Goal: Transaction & Acquisition: Obtain resource

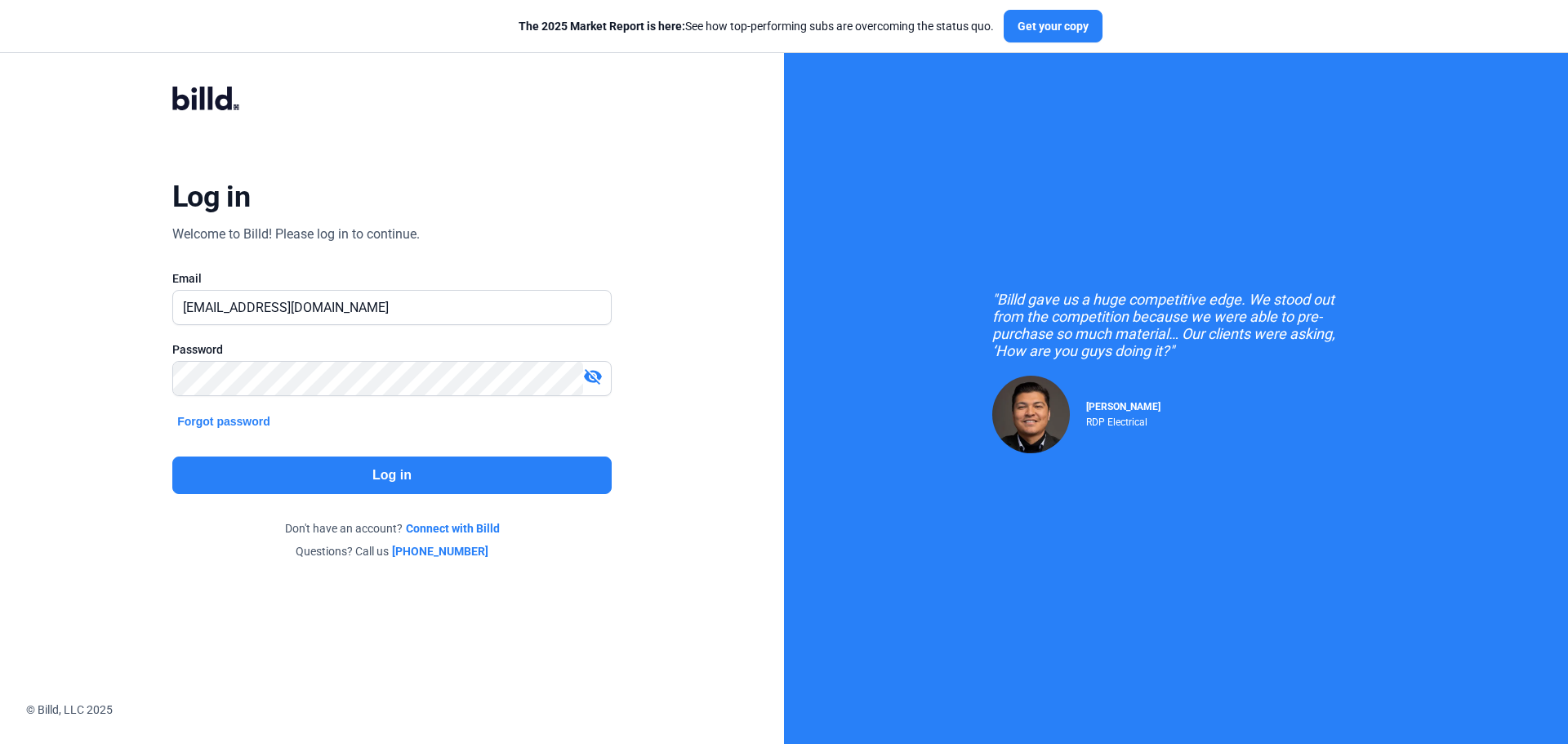
click at [402, 470] on button "Log in" at bounding box center [391, 475] width 440 height 38
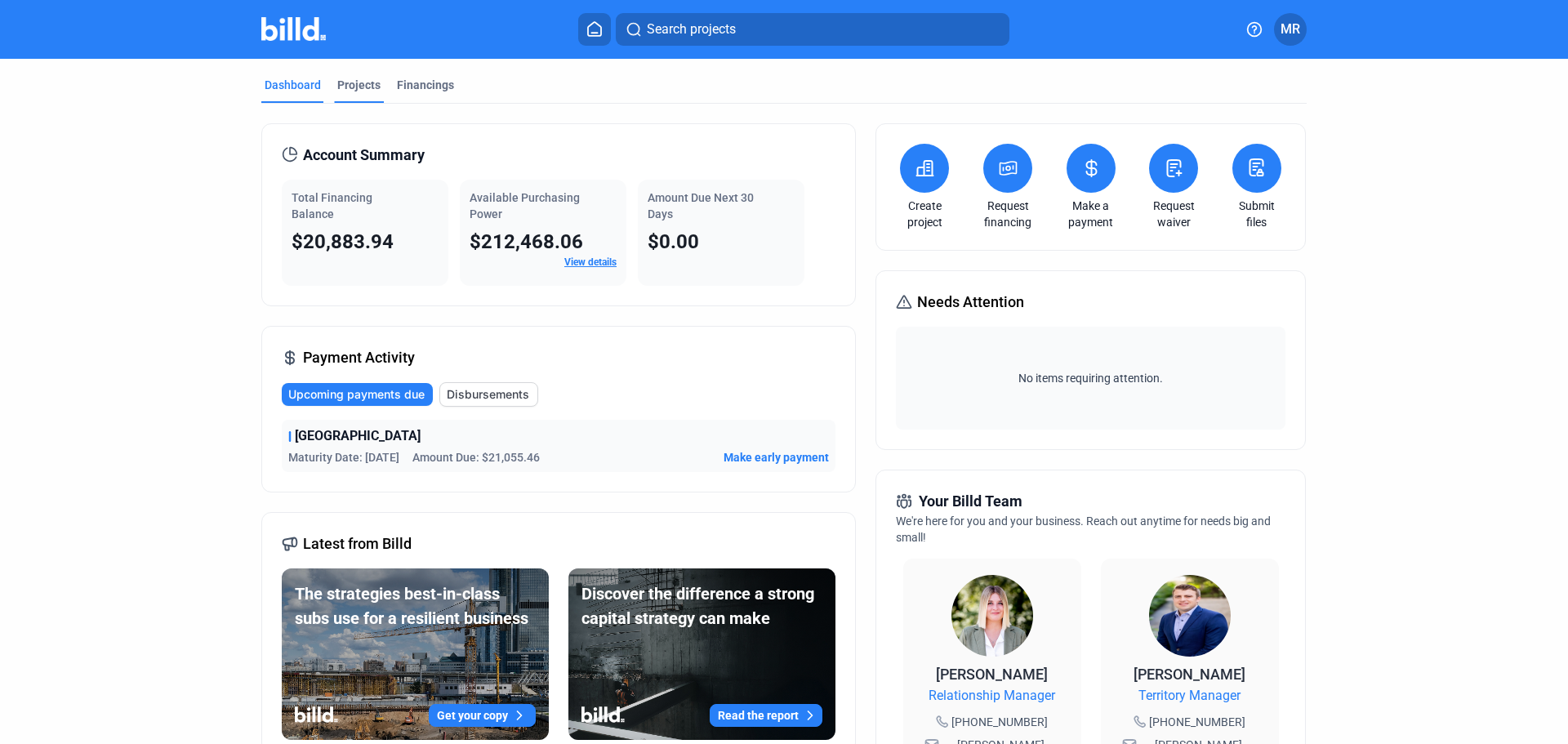
click at [346, 81] on div "Projects" at bounding box center [359, 85] width 43 height 17
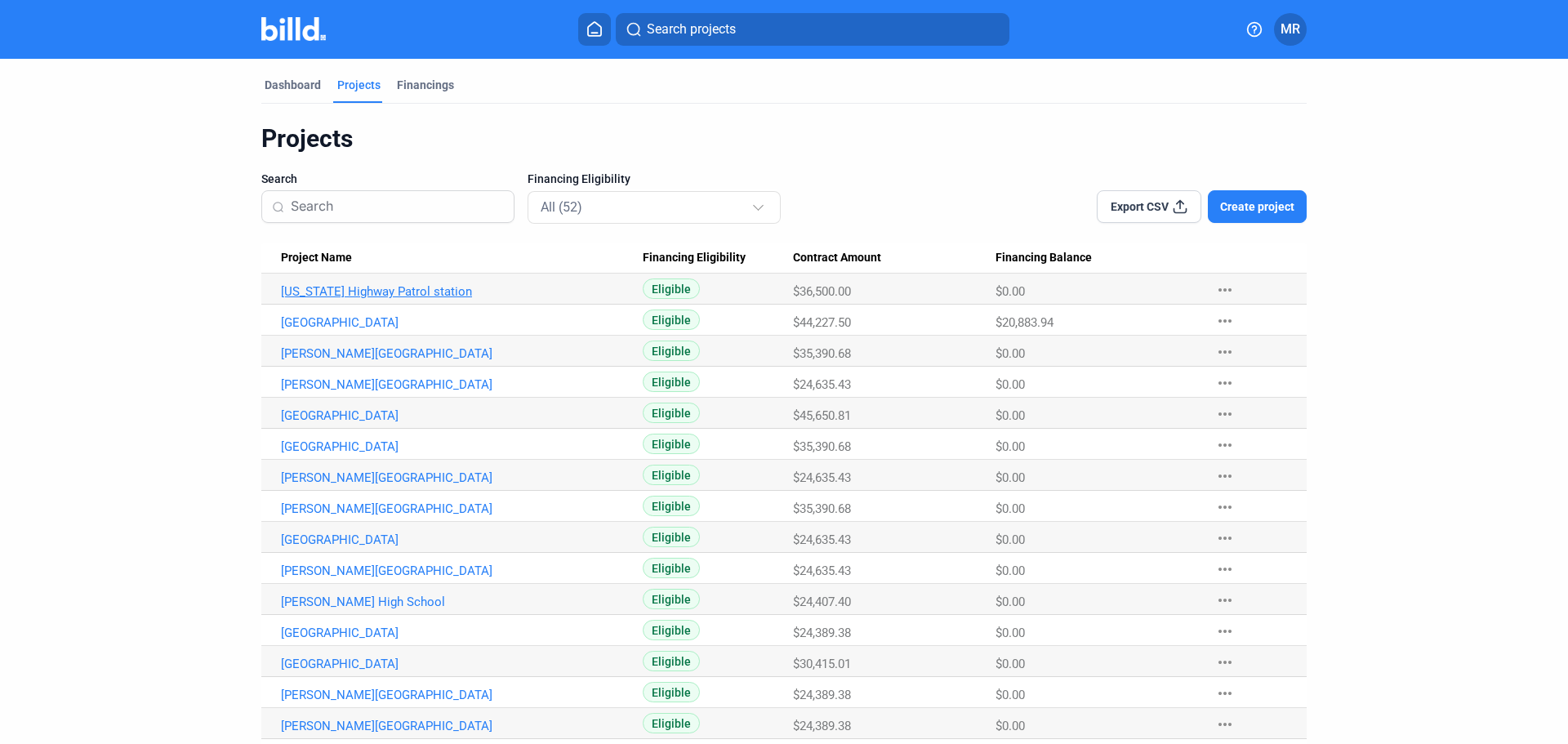
click at [360, 289] on link "[US_STATE] Highway Patrol station" at bounding box center [461, 291] width 362 height 15
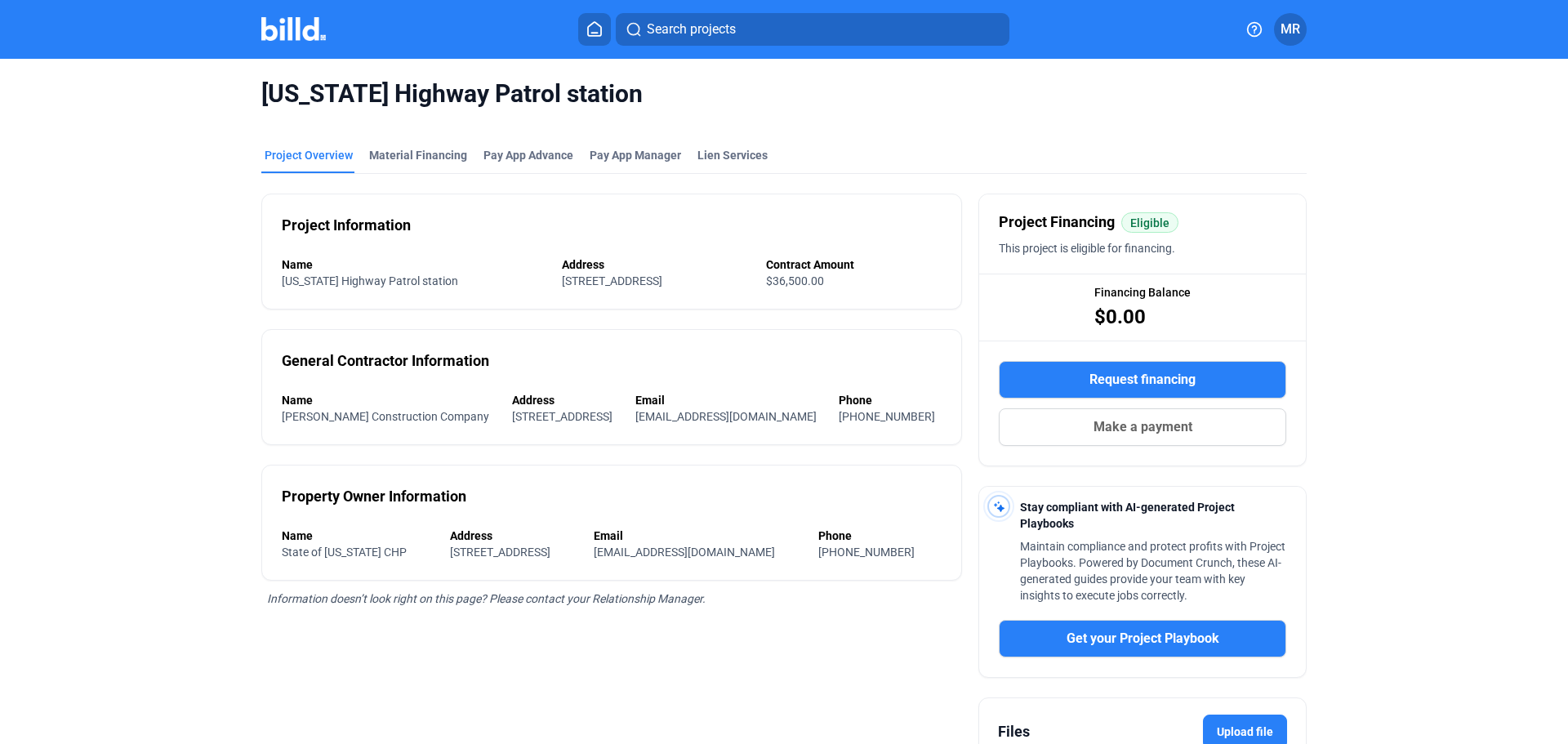
click at [1117, 376] on span "Request financing" at bounding box center [1141, 379] width 106 height 20
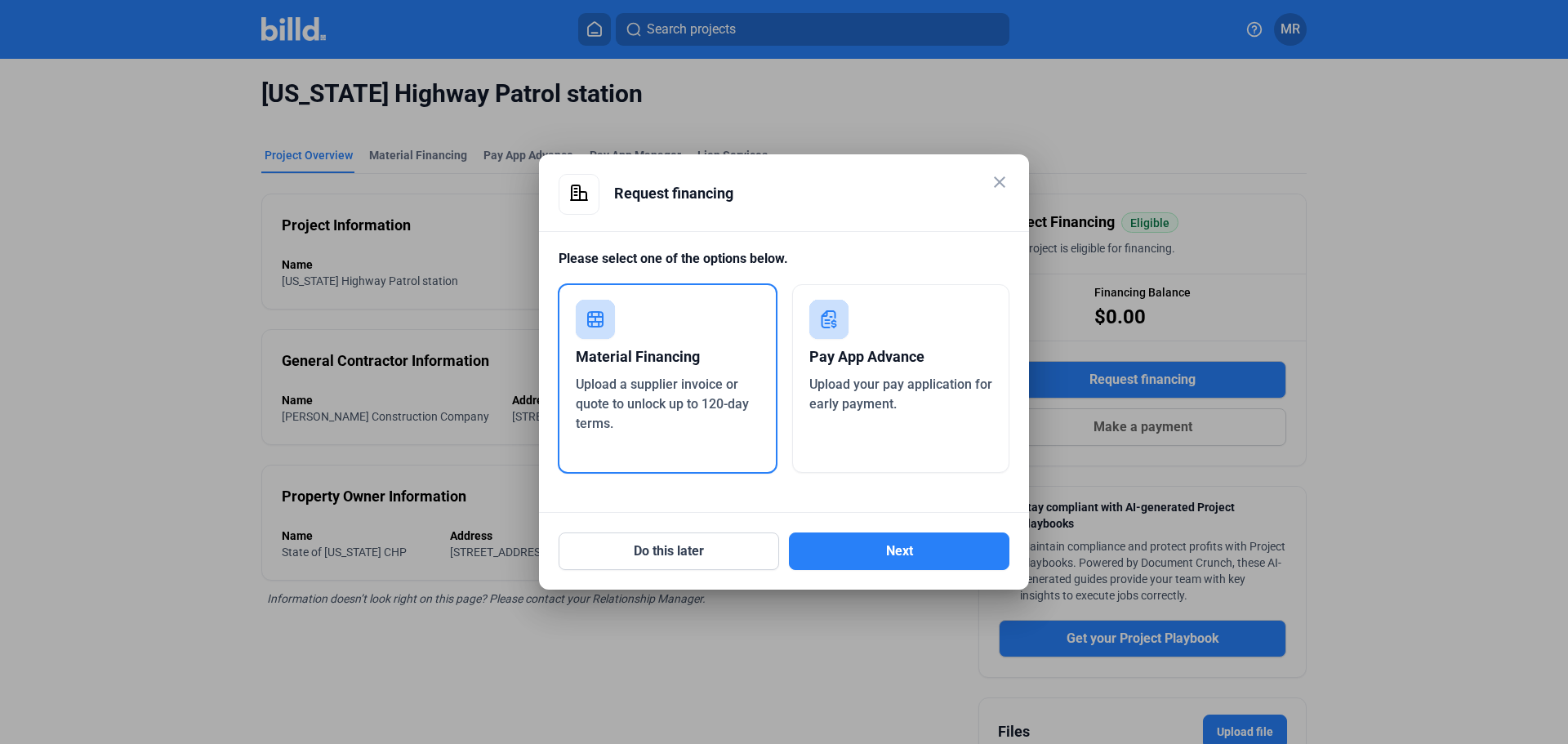
click at [623, 376] on span "Upload a supplier invoice or quote to unlock up to 120-day terms." at bounding box center [662, 403] width 173 height 54
click at [853, 547] on button "Next" at bounding box center [898, 551] width 220 height 38
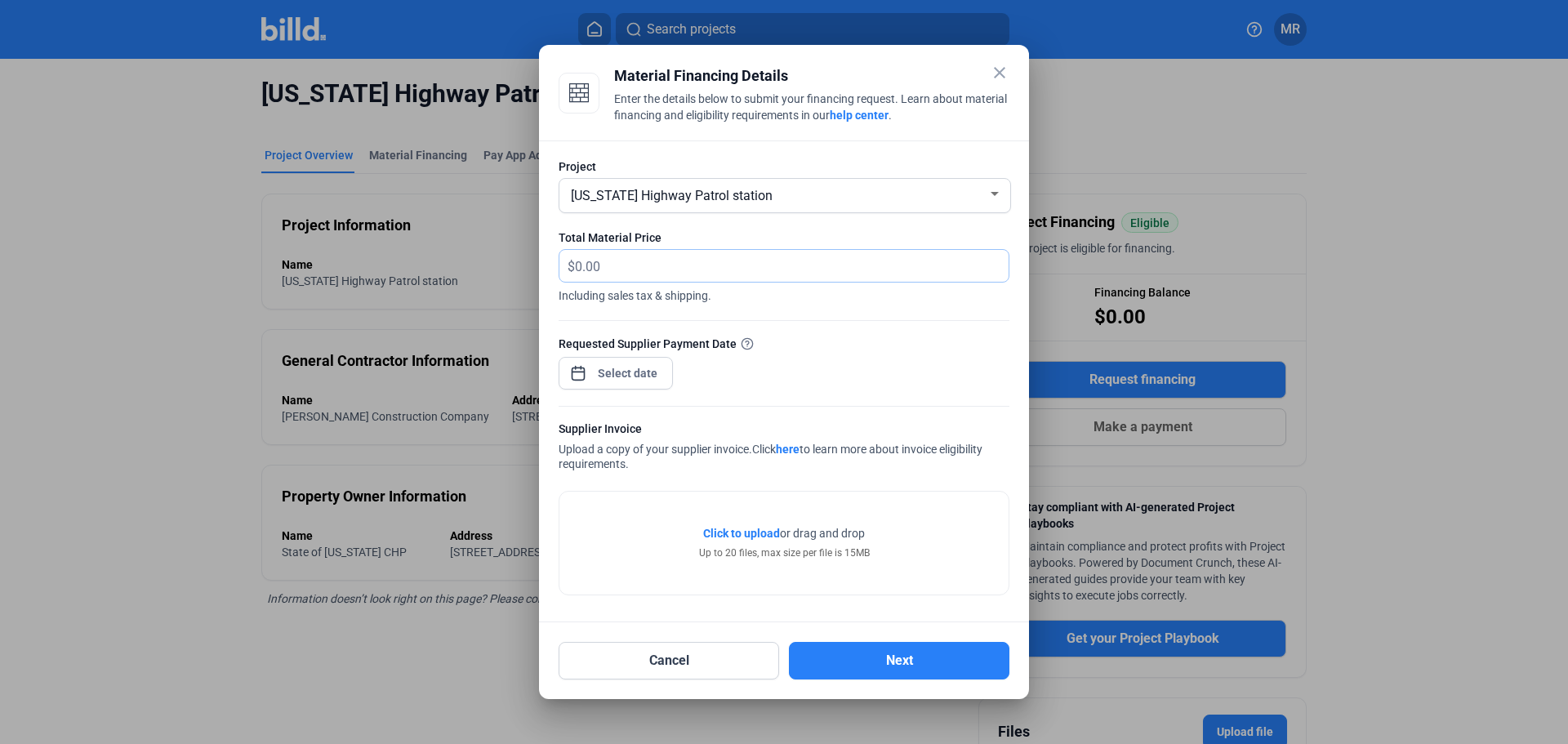
click at [586, 272] on input "text" at bounding box center [783, 266] width 415 height 32
type input "3"
click at [769, 531] on span "Click to upload" at bounding box center [742, 533] width 77 height 13
click at [675, 259] on input "text" at bounding box center [783, 266] width 415 height 32
type input "16,243.20"
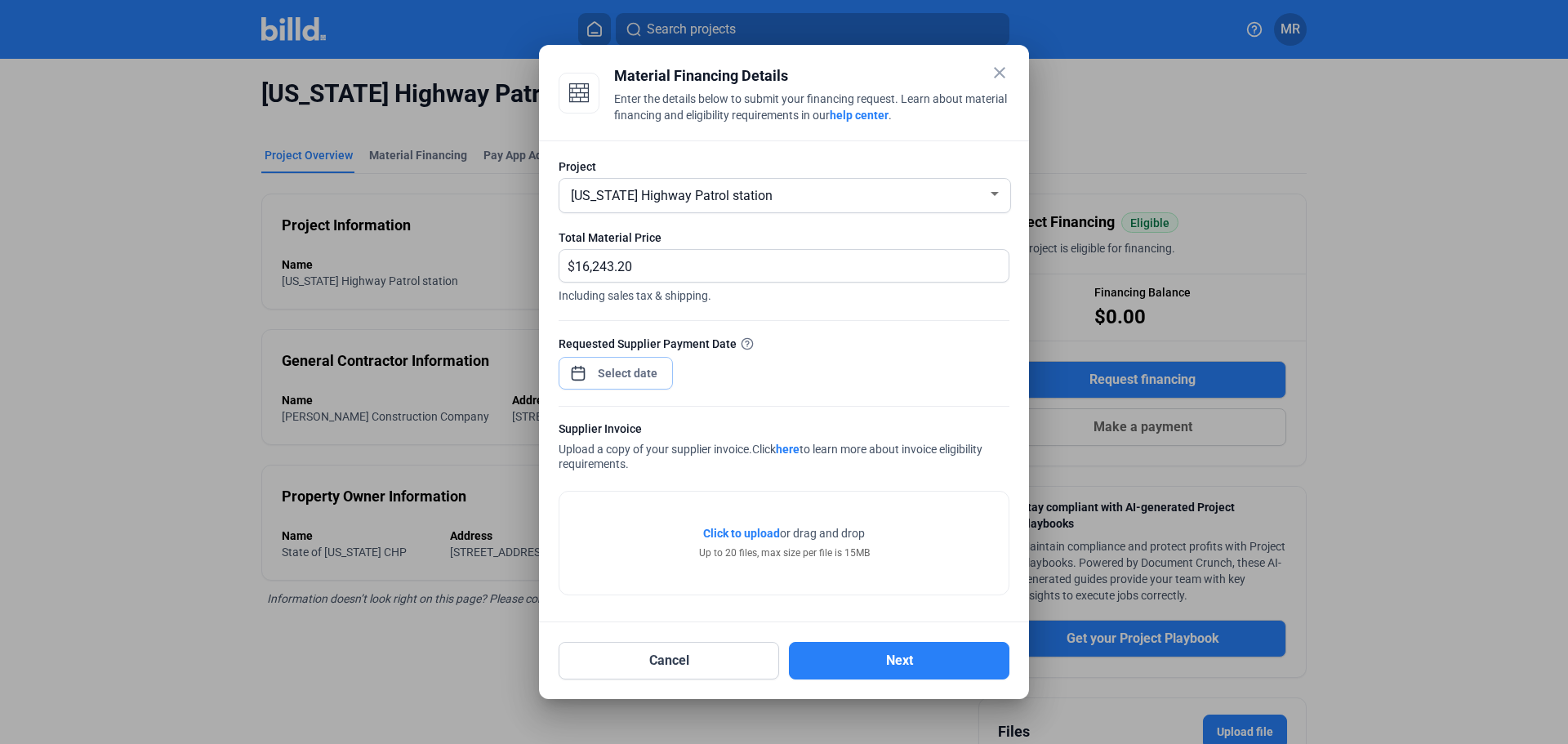
click at [619, 378] on div "close Material Financing Details Enter the details below to submit your financi…" at bounding box center [784, 372] width 1568 height 744
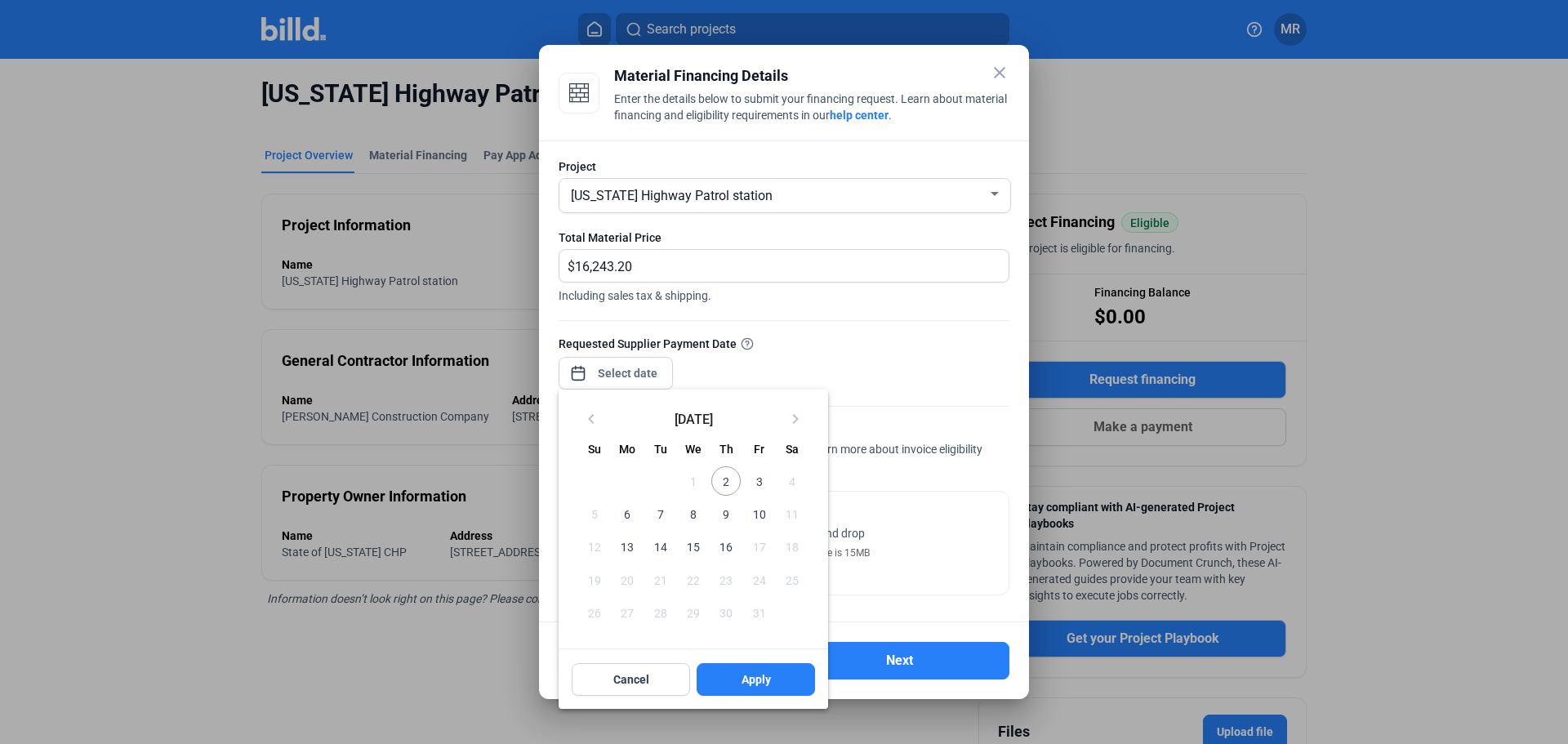
click at [761, 477] on span "3" at bounding box center [759, 481] width 30 height 30
click at [722, 483] on span "2" at bounding box center [726, 481] width 30 height 30
click at [755, 671] on button "Apply" at bounding box center [756, 679] width 119 height 33
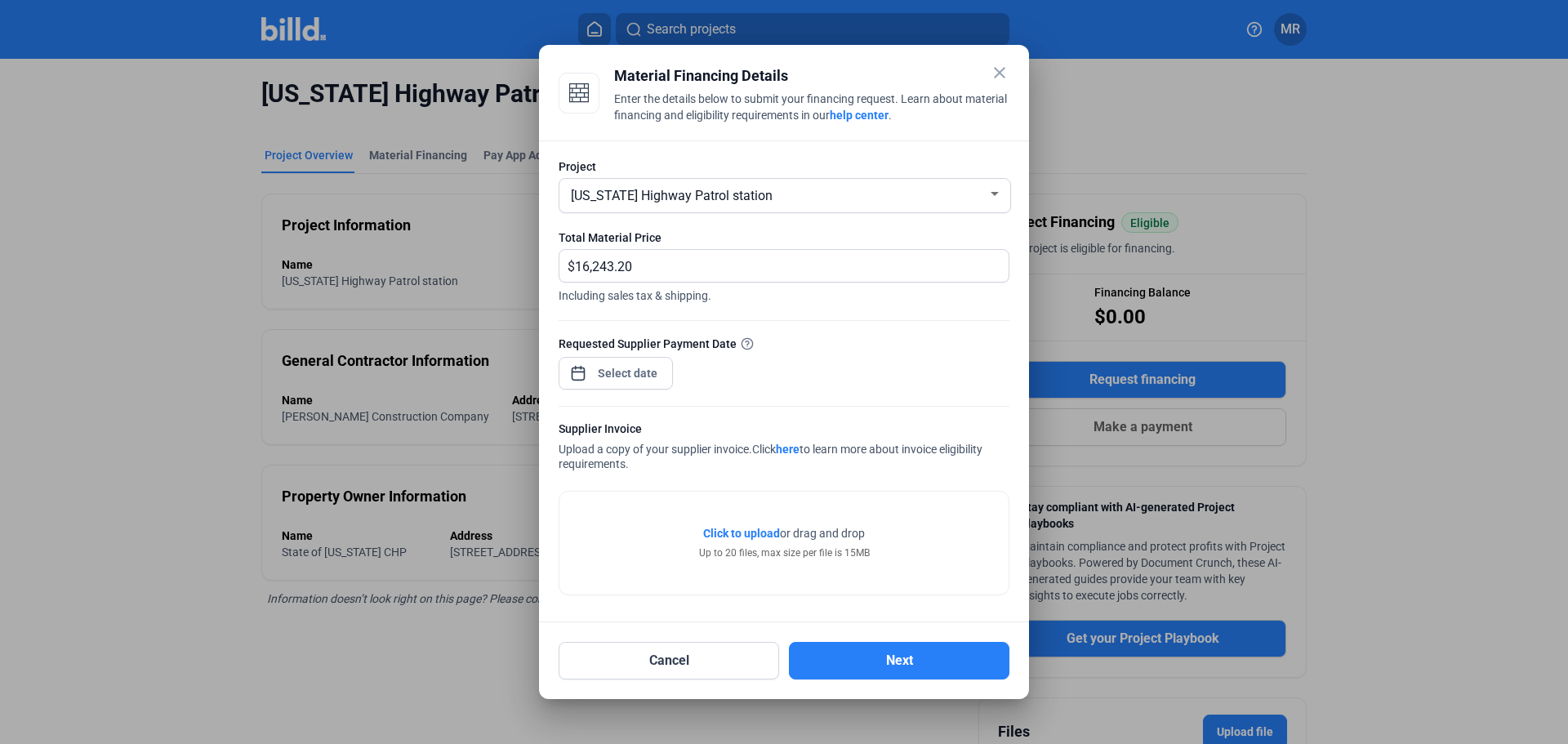
click at [742, 534] on span "Click to upload" at bounding box center [742, 533] width 77 height 13
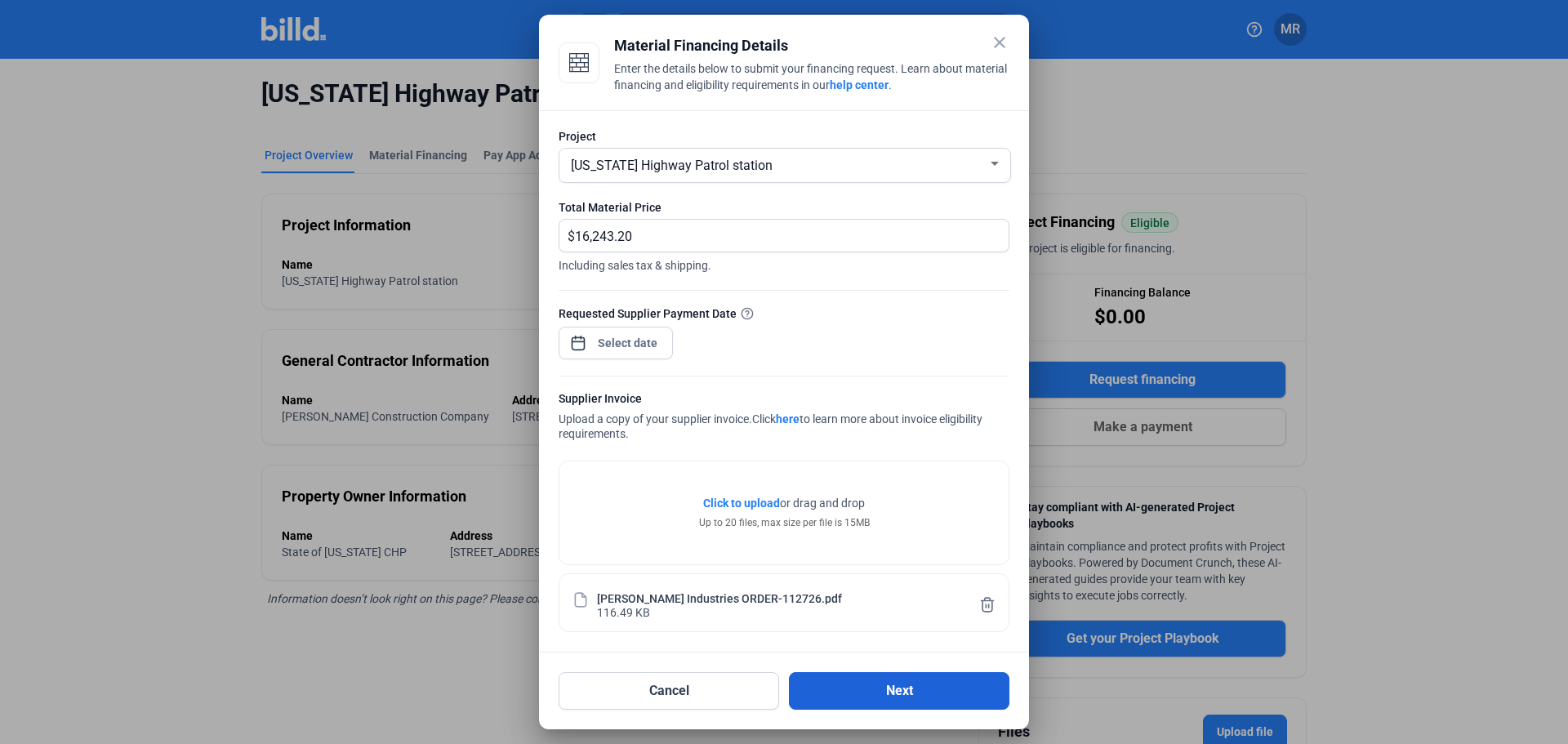
click at [888, 699] on button "Next" at bounding box center [898, 691] width 220 height 38
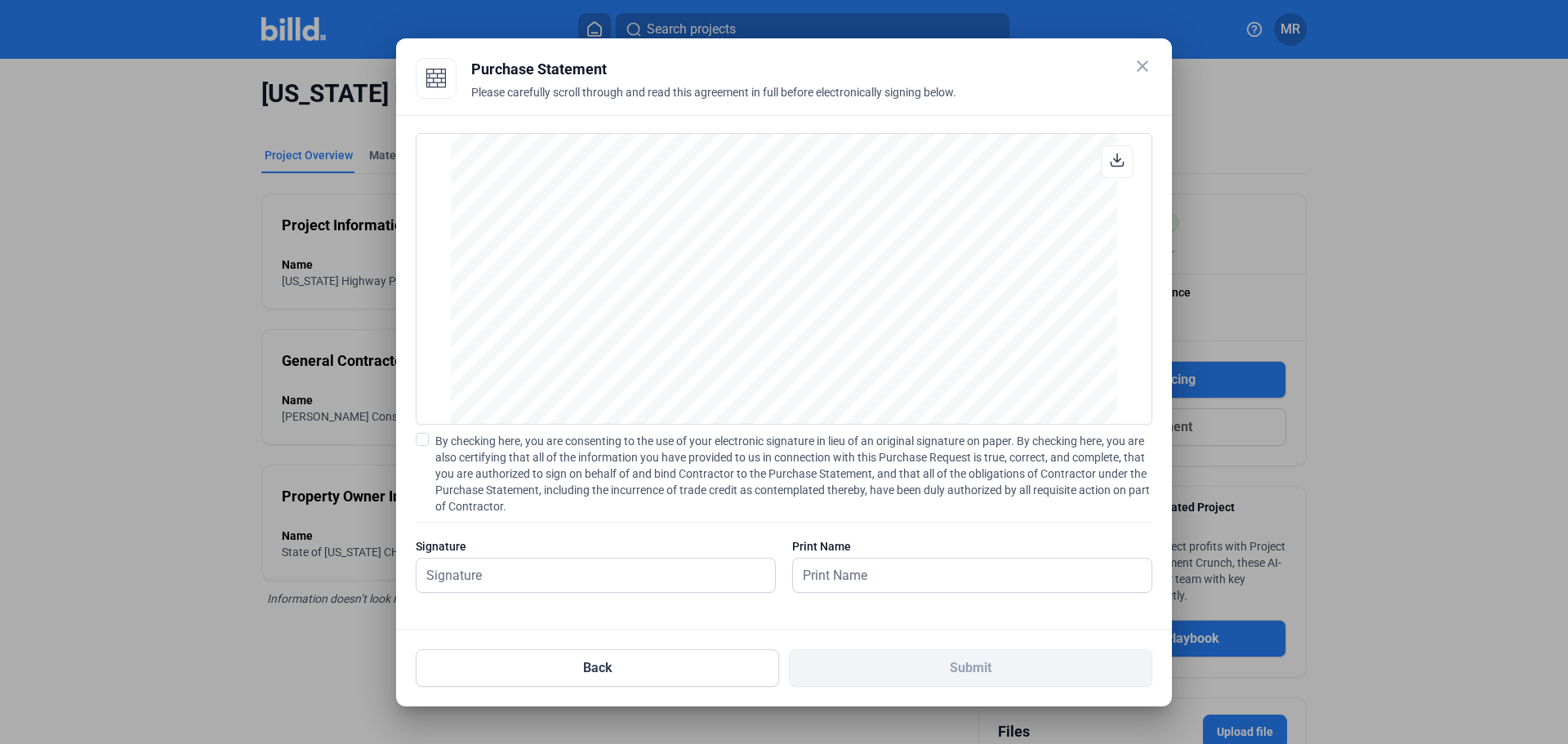
scroll to position [11634, 0]
click at [579, 586] on input "text" at bounding box center [595, 575] width 359 height 34
type input "[PERSON_NAME]"
click at [850, 572] on input "text" at bounding box center [971, 575] width 359 height 34
type input "[PERSON_NAME]"
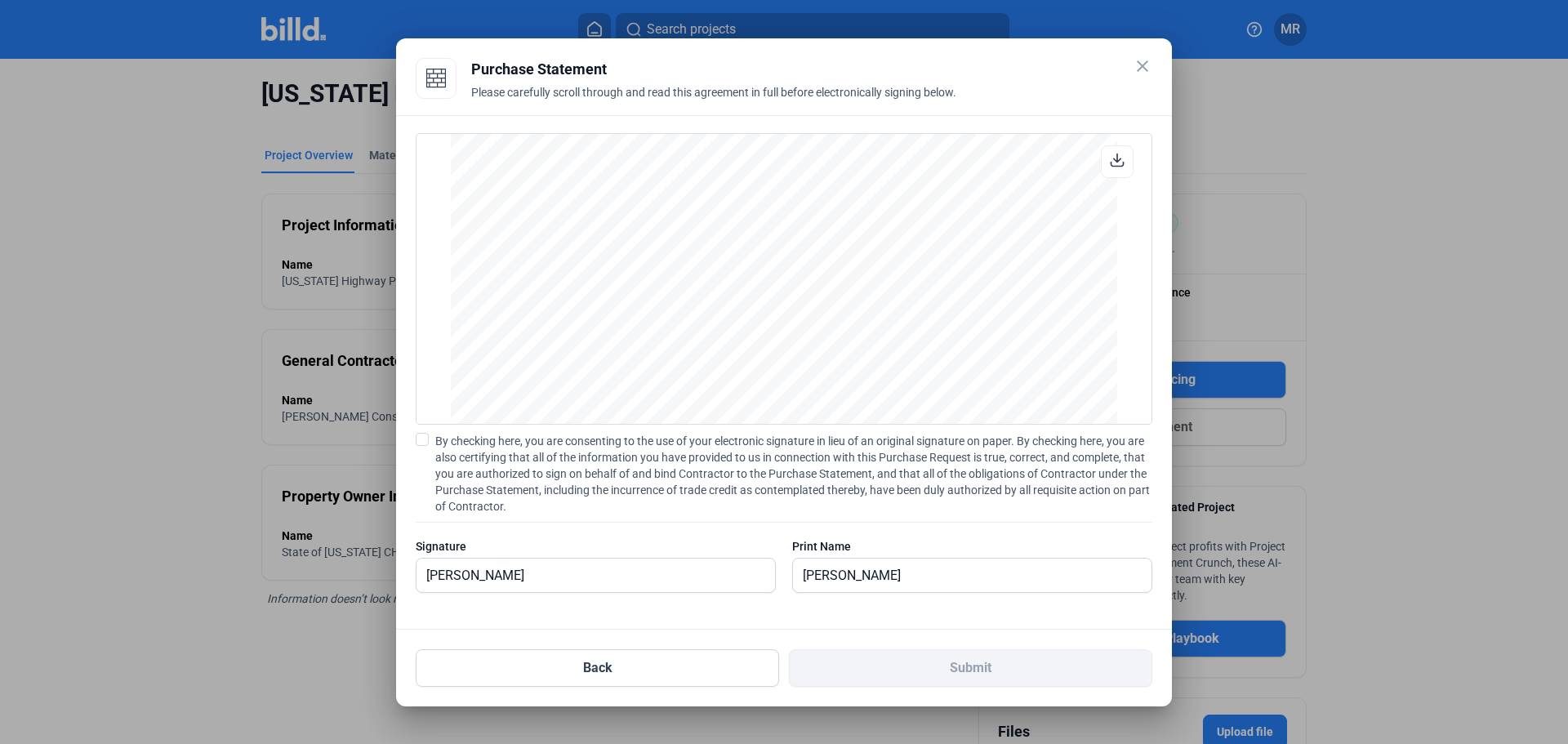
click at [426, 438] on span at bounding box center [422, 439] width 13 height 13
click at [0, 0] on input "By checking here, you are consenting to the use of your electronic signature in…" at bounding box center [0, 0] width 0 height 0
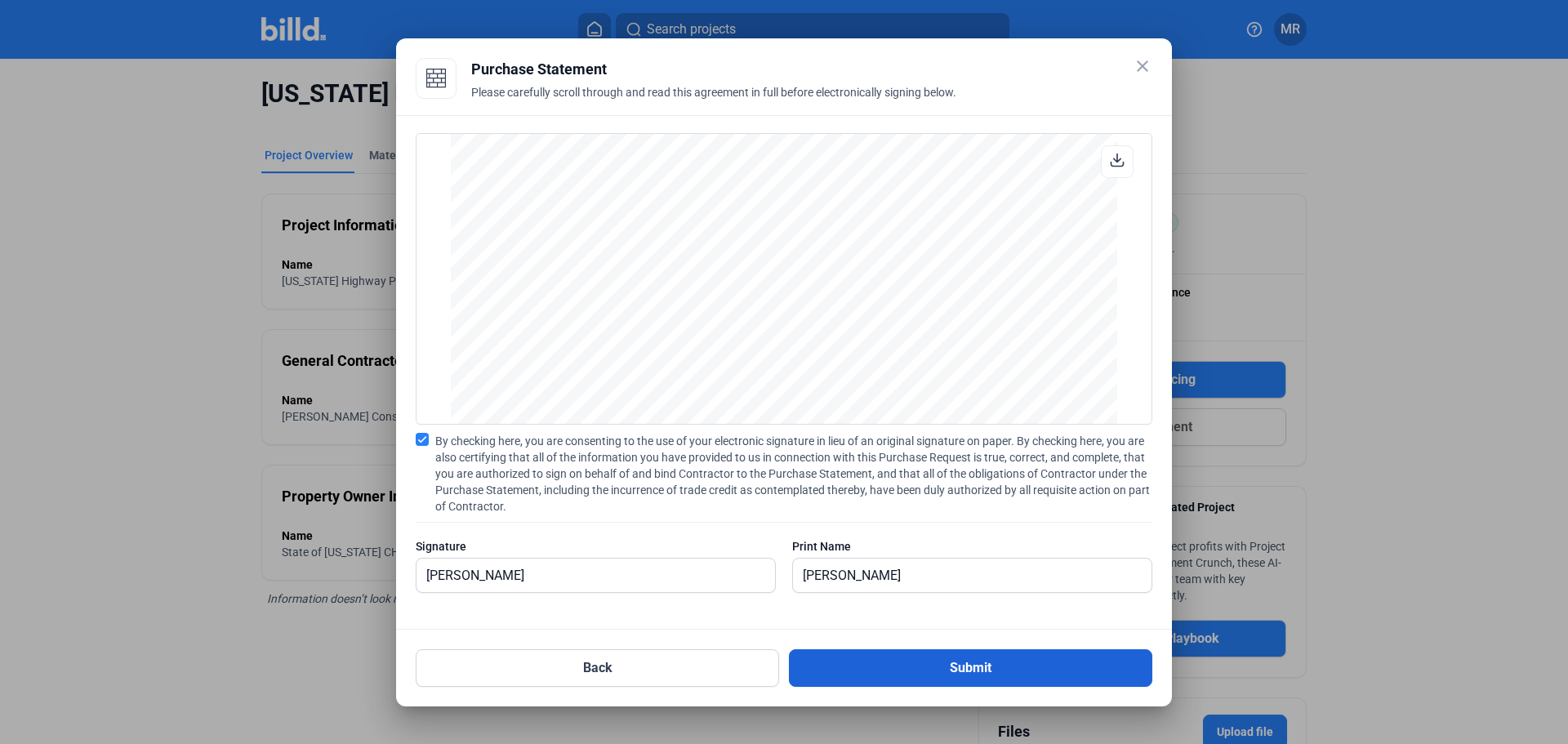
click at [958, 667] on button "Submit" at bounding box center [970, 668] width 364 height 38
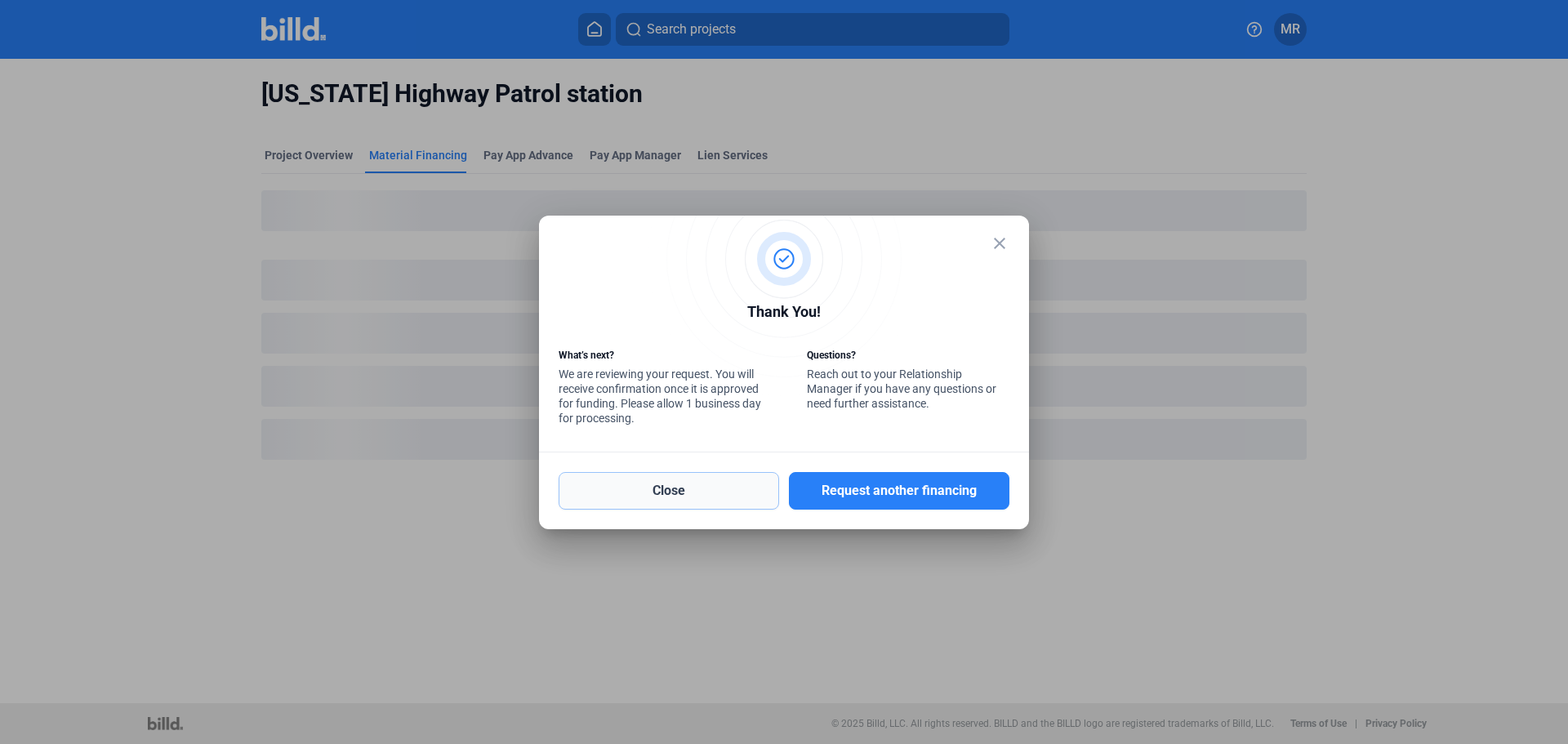
click at [717, 496] on button "Close" at bounding box center [668, 491] width 220 height 38
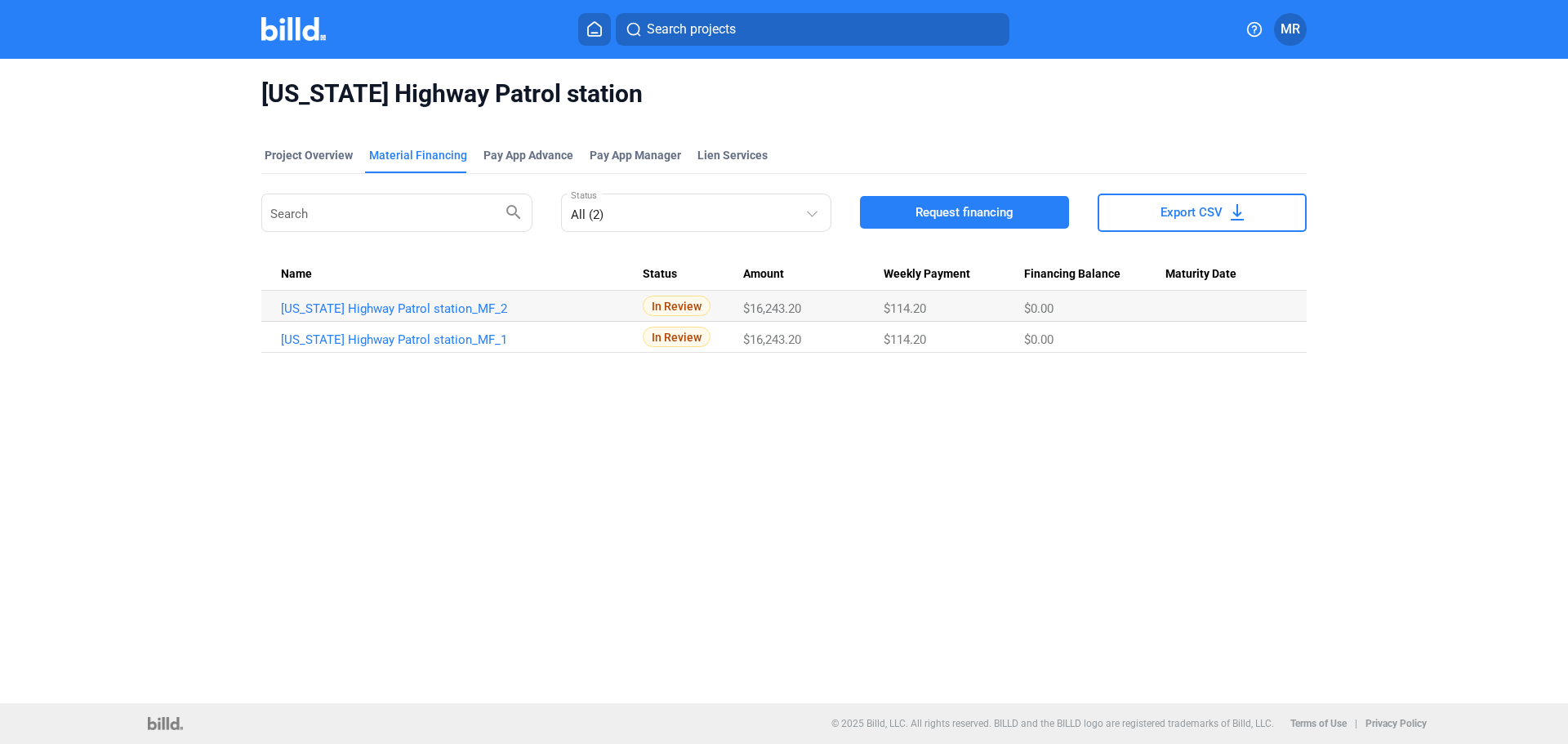
click at [1288, 30] on span "MR" at bounding box center [1290, 30] width 20 height 20
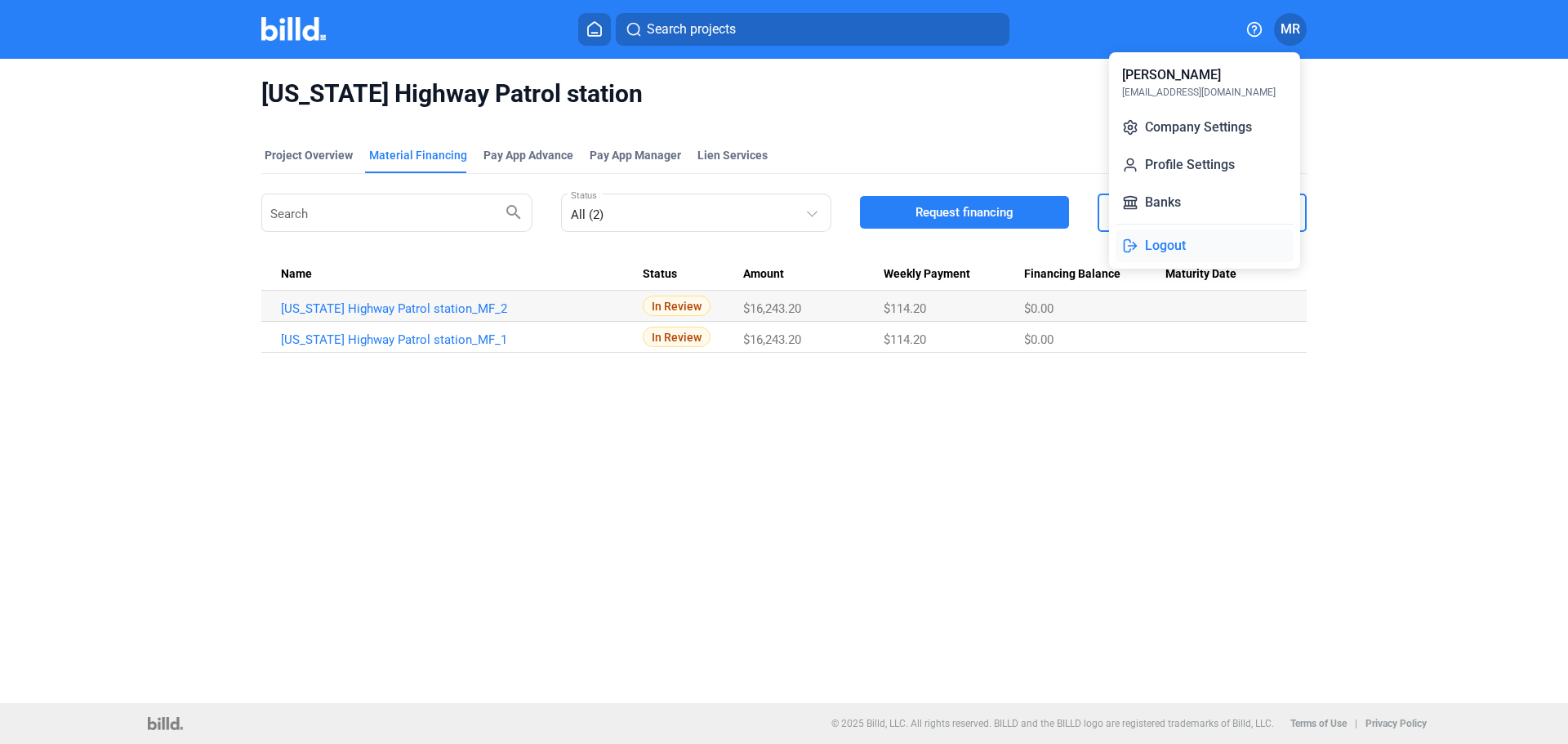
click at [1164, 247] on button "Logout" at bounding box center [1204, 245] width 178 height 33
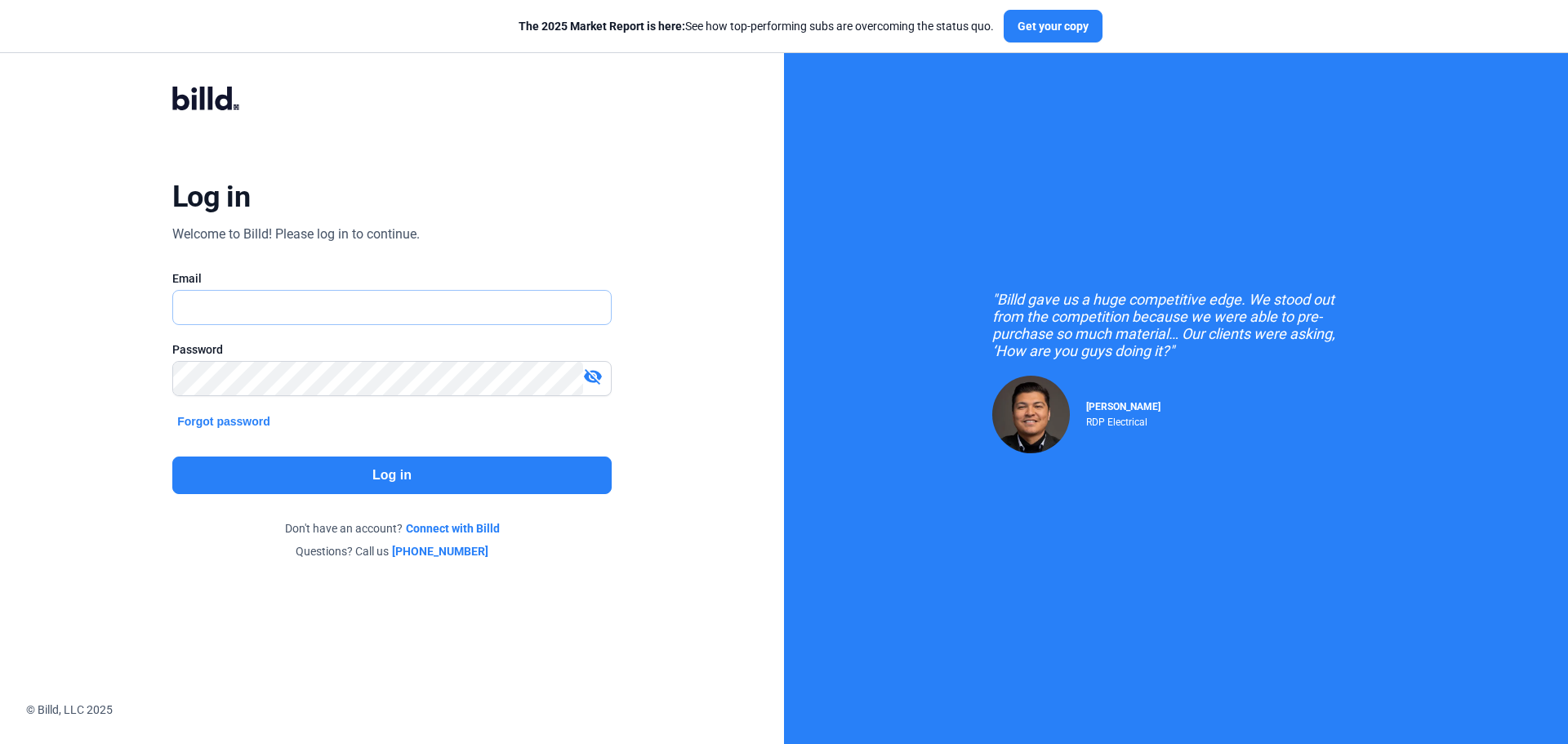
type input "[EMAIL_ADDRESS][DOMAIN_NAME]"
